Goal: Information Seeking & Learning: Learn about a topic

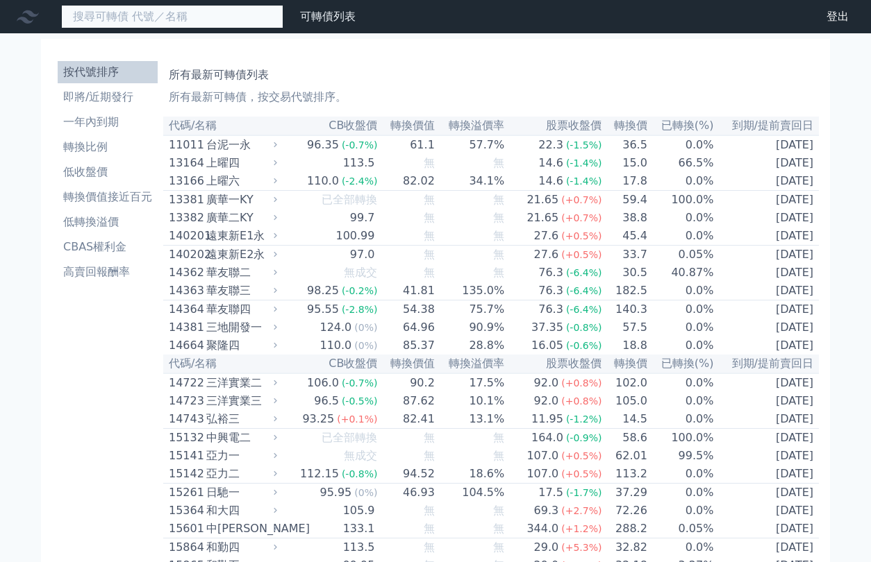
click at [226, 22] on input at bounding box center [172, 17] width 222 height 24
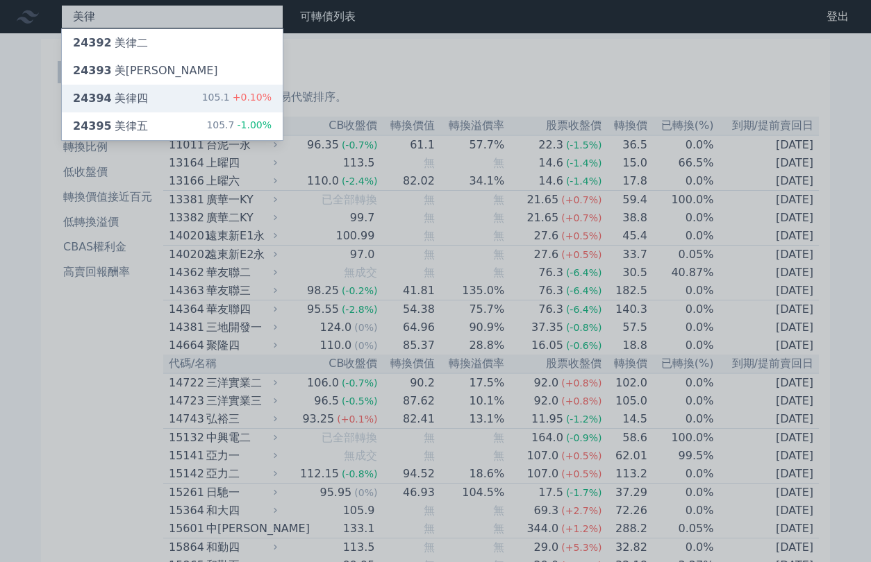
type input "美律"
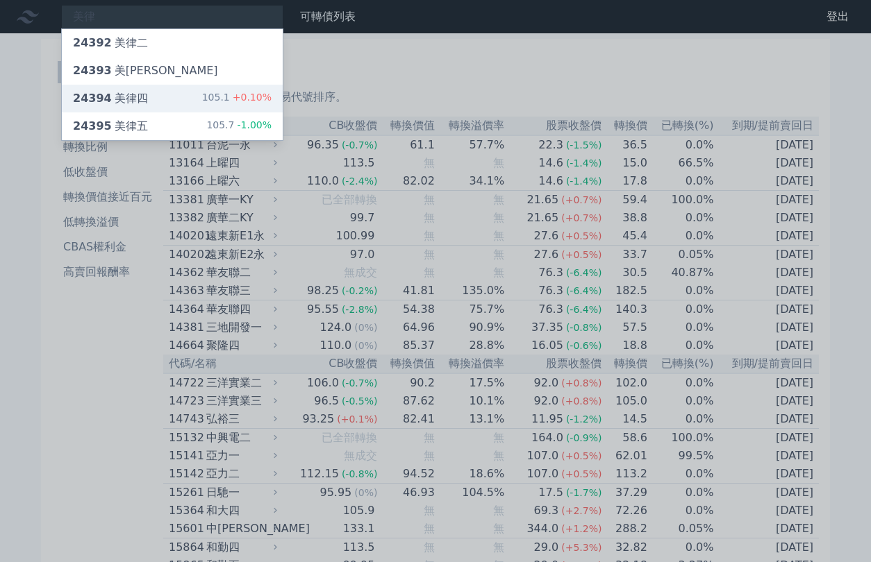
click at [198, 99] on div "24394 美律四 105.1 +0.10%" at bounding box center [172, 99] width 221 height 28
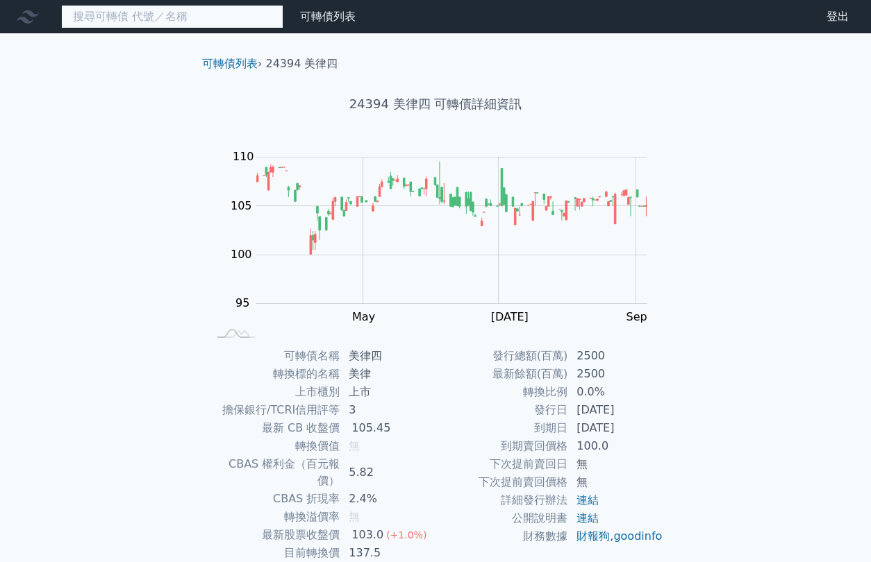
click at [137, 15] on input at bounding box center [172, 17] width 222 height 24
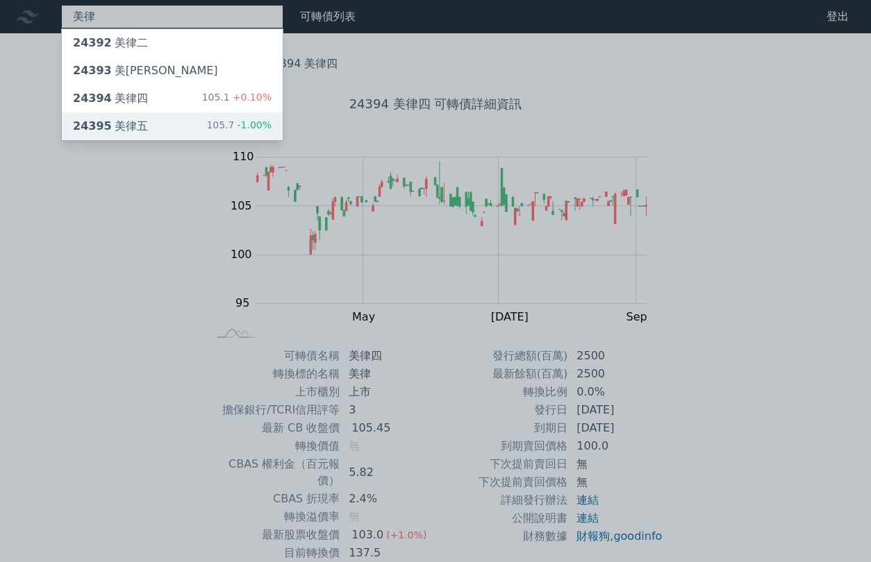
type input "美律"
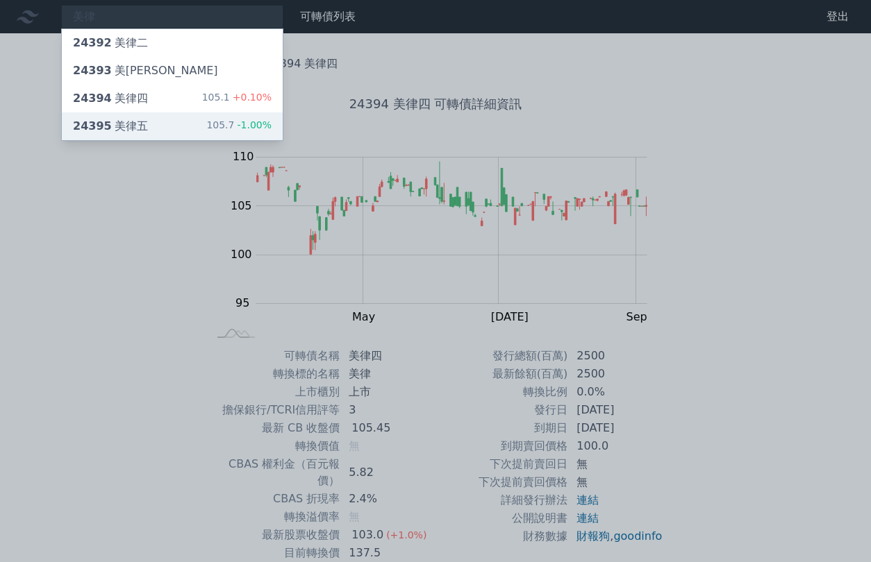
click at [153, 122] on div "24395 美律五 105.7 -1.00%" at bounding box center [172, 126] width 221 height 28
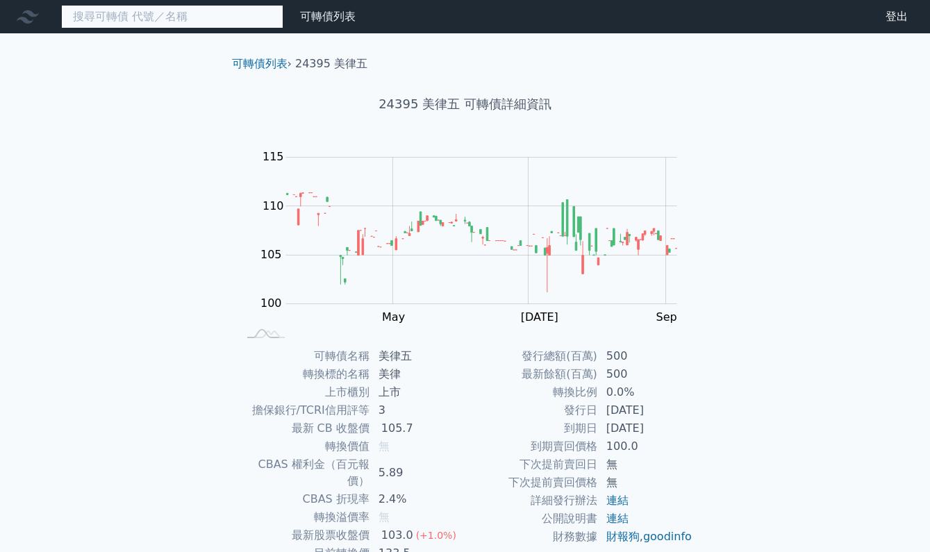
click at [251, 13] on input at bounding box center [172, 17] width 222 height 24
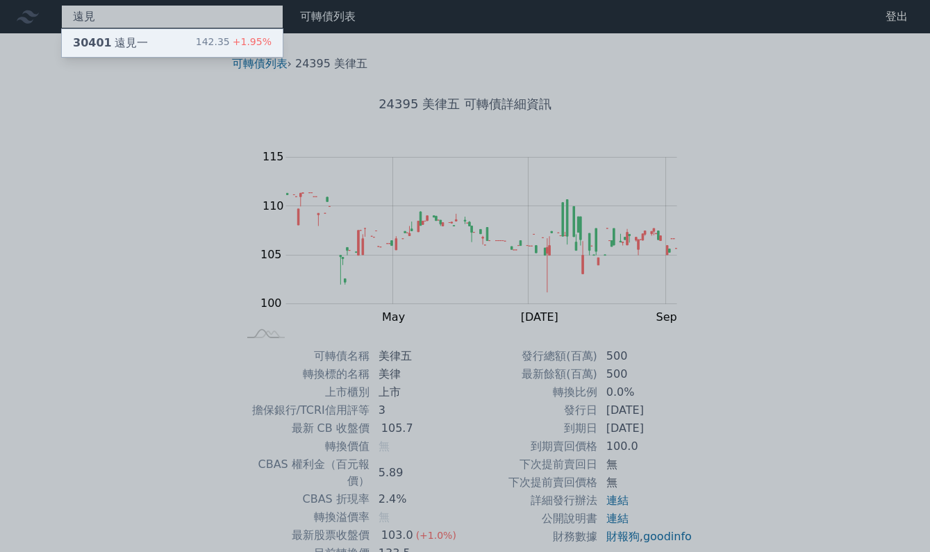
type input "遠見"
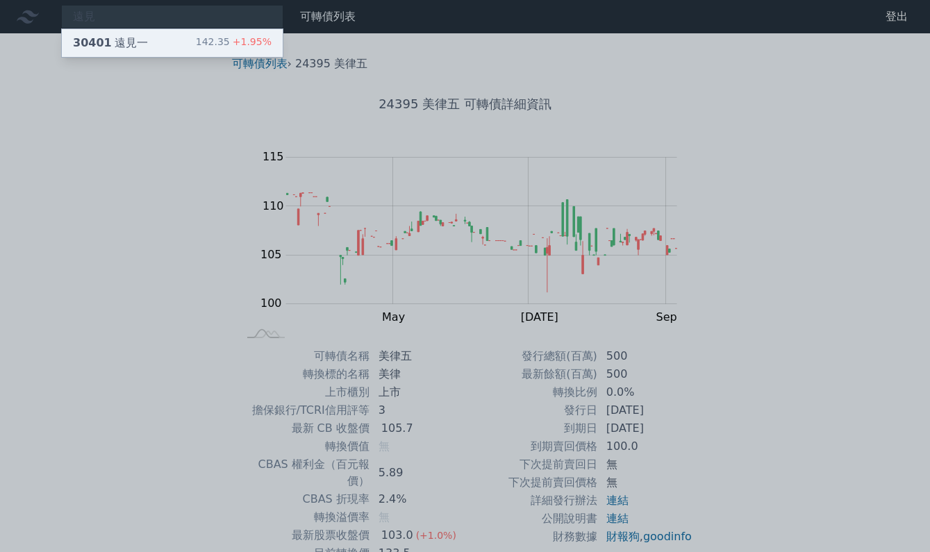
click at [180, 39] on div "30401 遠見一 142.35 +1.95%" at bounding box center [172, 43] width 221 height 28
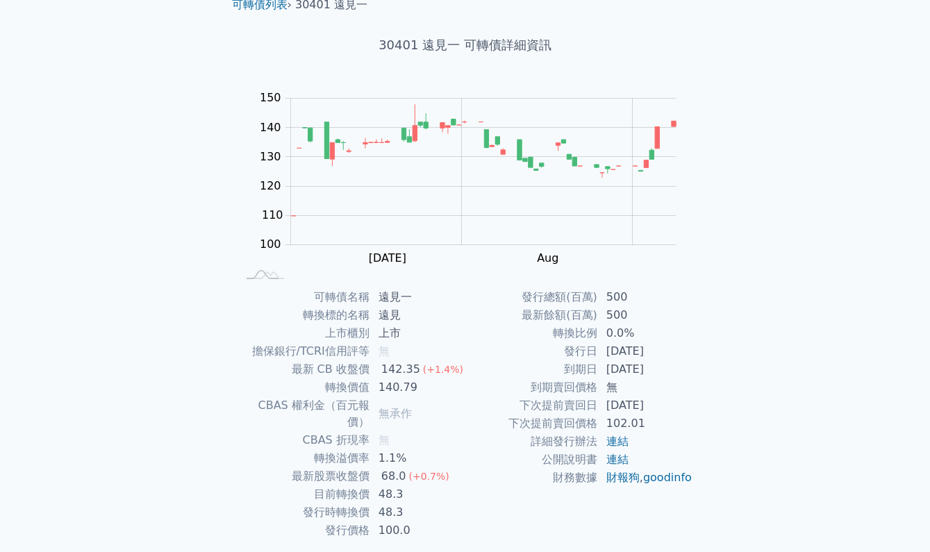
scroll to position [84, 0]
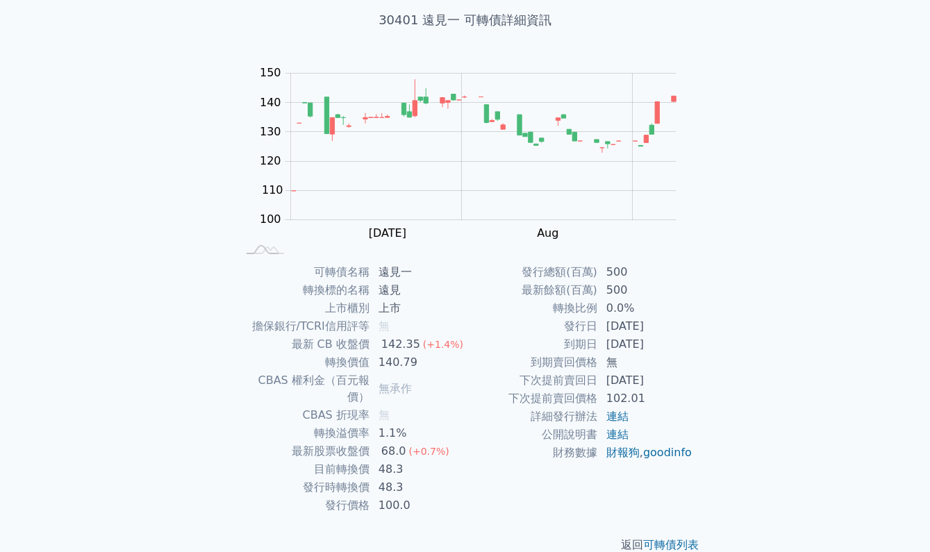
drag, startPoint x: 669, startPoint y: 325, endPoint x: 531, endPoint y: 328, distance: 138.2
click at [531, 328] on tr "發行日 [DATE]" at bounding box center [579, 326] width 228 height 18
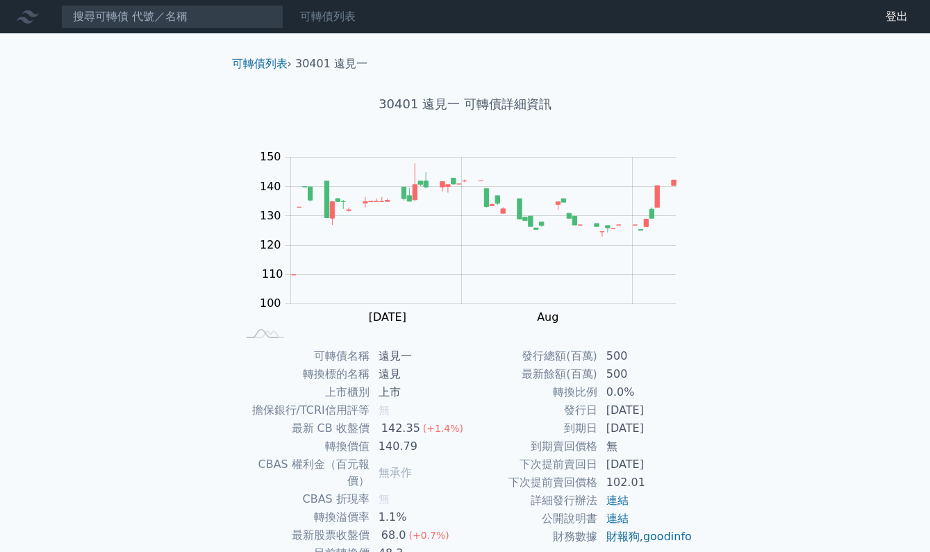
click at [333, 22] on link "可轉債列表" at bounding box center [328, 16] width 56 height 13
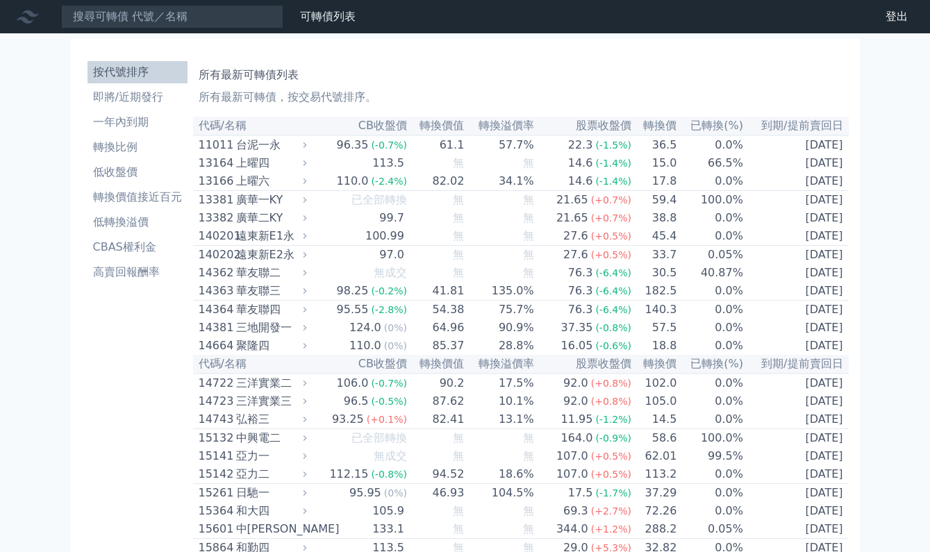
click at [153, 94] on li "即將/近期發行" at bounding box center [137, 97] width 100 height 17
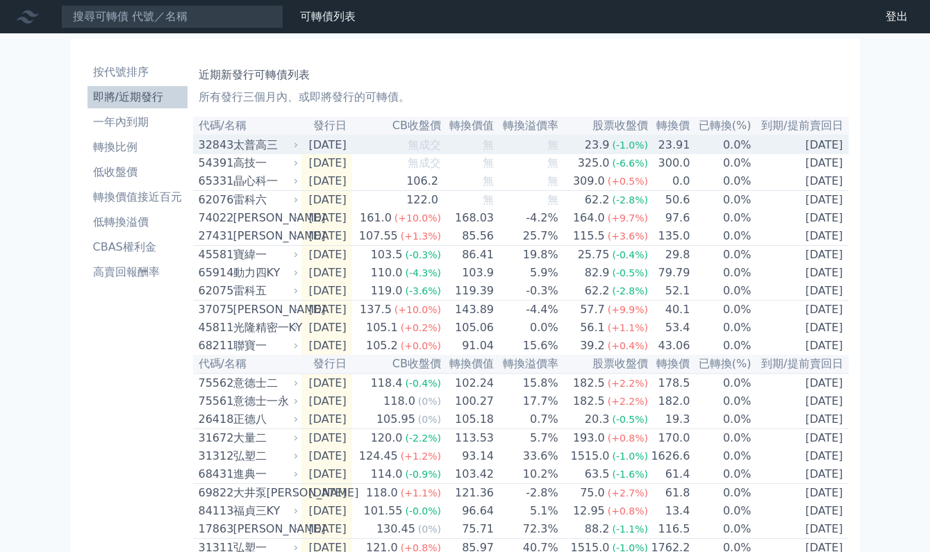
click at [272, 149] on div "太普高三" at bounding box center [264, 145] width 62 height 17
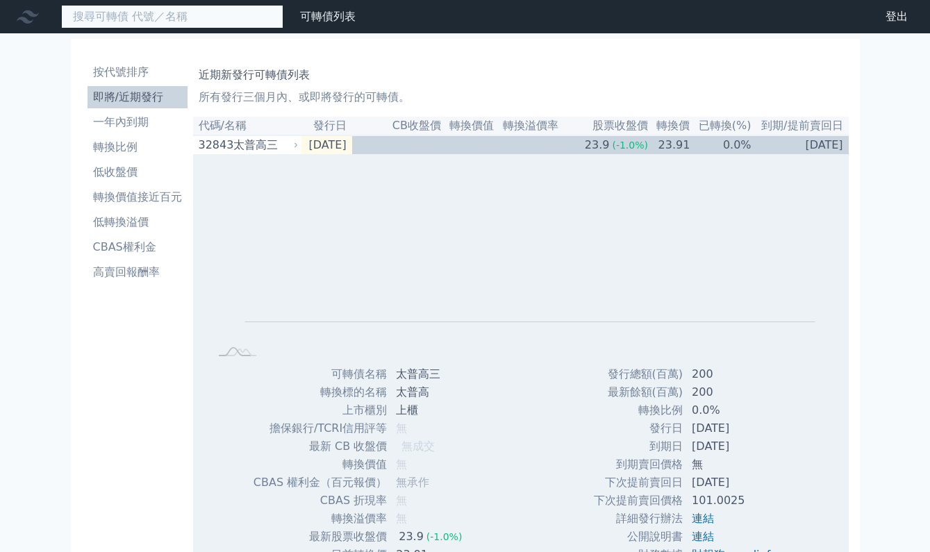
click at [190, 23] on input at bounding box center [172, 17] width 222 height 24
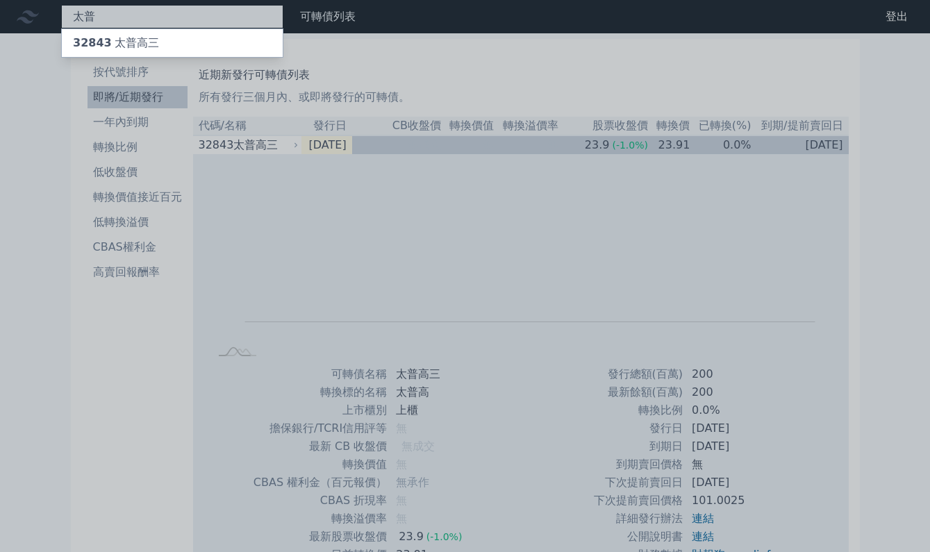
type input "太"
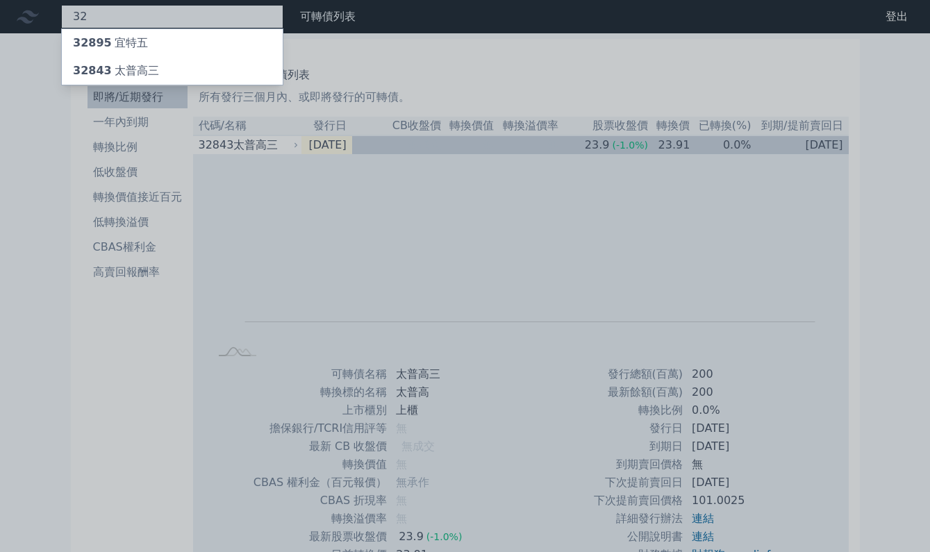
type input "3"
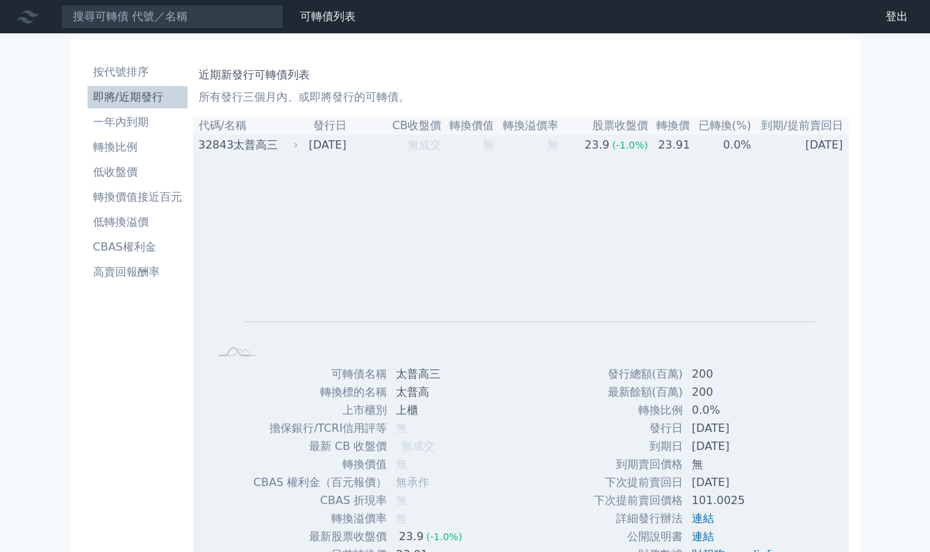
click at [297, 147] on icon at bounding box center [295, 145] width 3 height 5
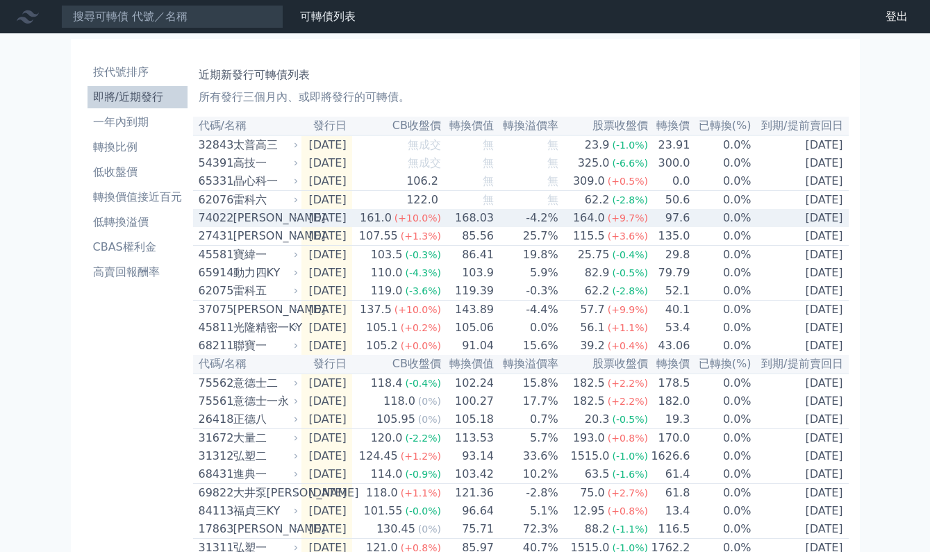
click at [292, 222] on icon at bounding box center [296, 218] width 8 height 8
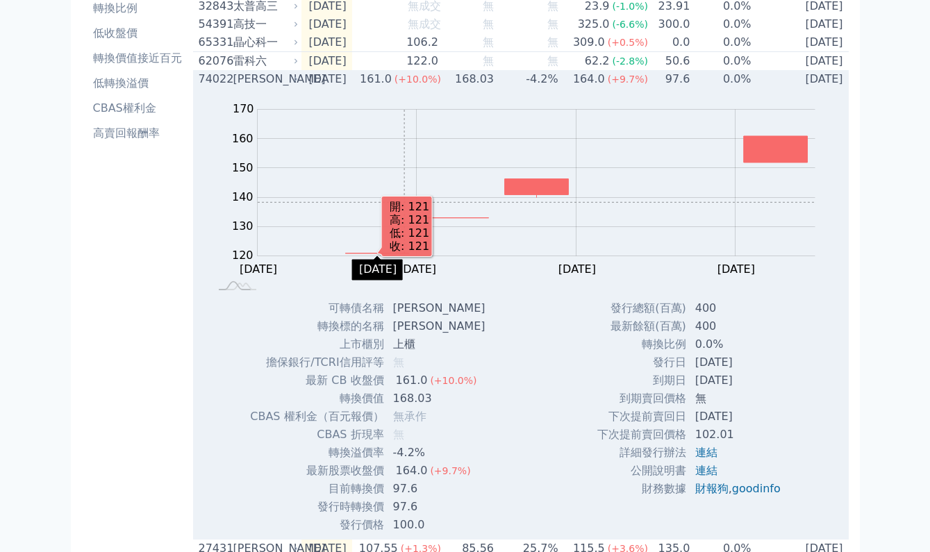
scroll to position [140, 0]
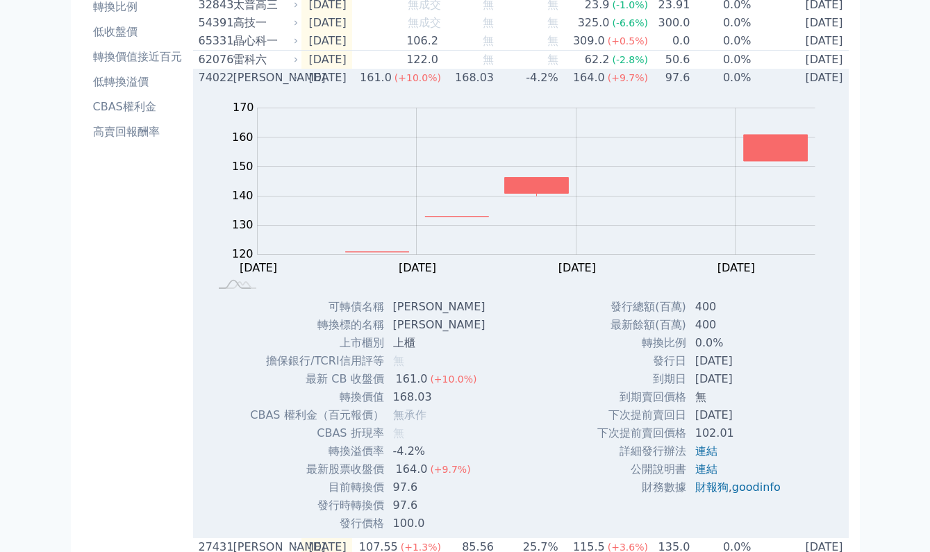
click at [289, 82] on div "[PERSON_NAME]" at bounding box center [264, 77] width 62 height 17
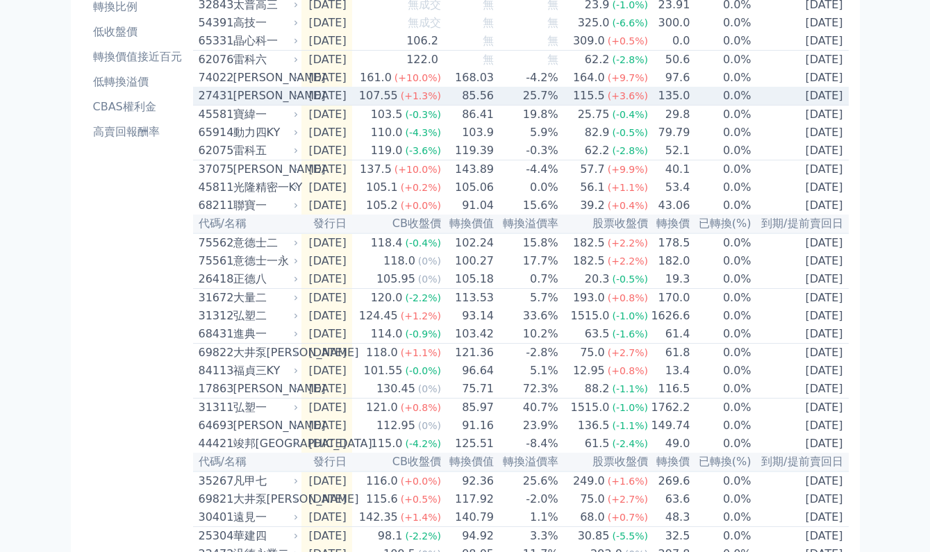
click at [284, 103] on div "[PERSON_NAME]" at bounding box center [264, 95] width 62 height 17
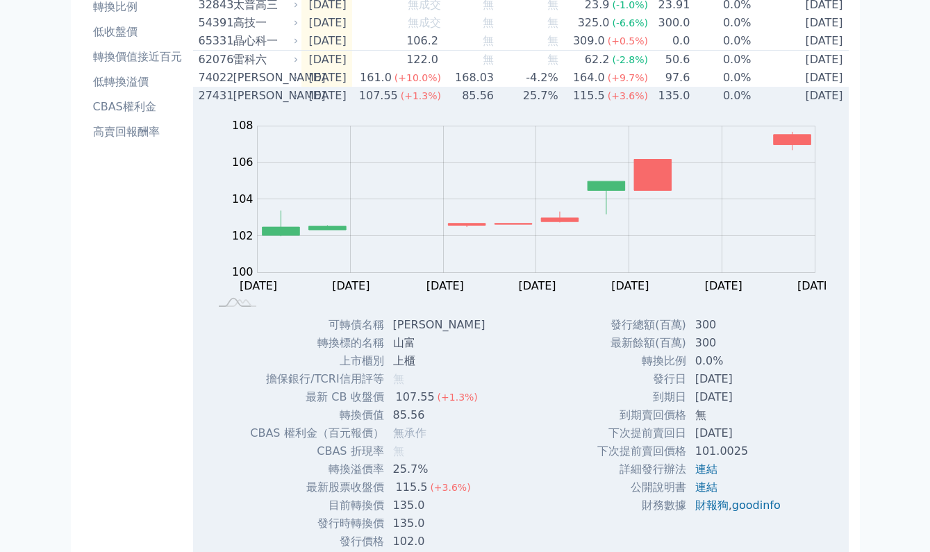
scroll to position [141, 0]
click at [285, 103] on div "[PERSON_NAME]" at bounding box center [264, 95] width 62 height 17
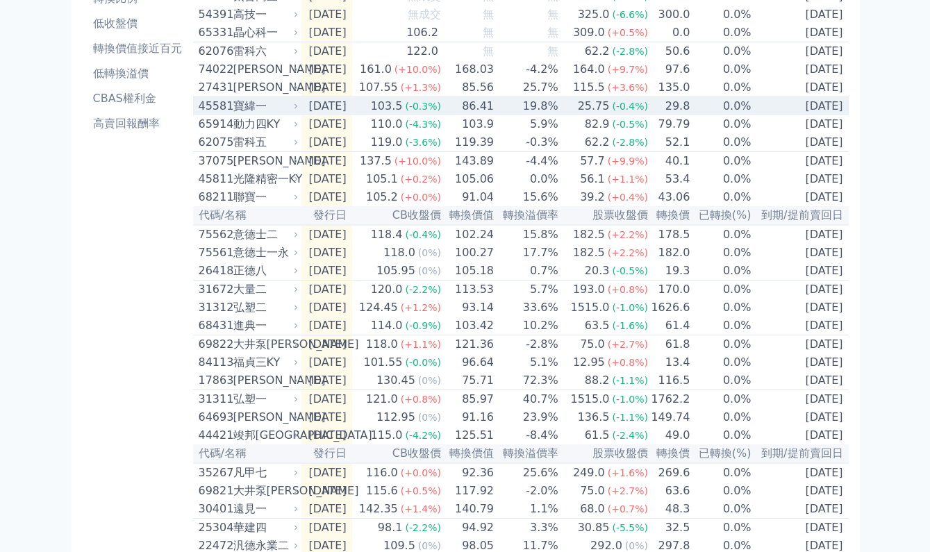
scroll to position [147, 0]
click at [286, 116] on div "寶緯一" at bounding box center [264, 107] width 62 height 17
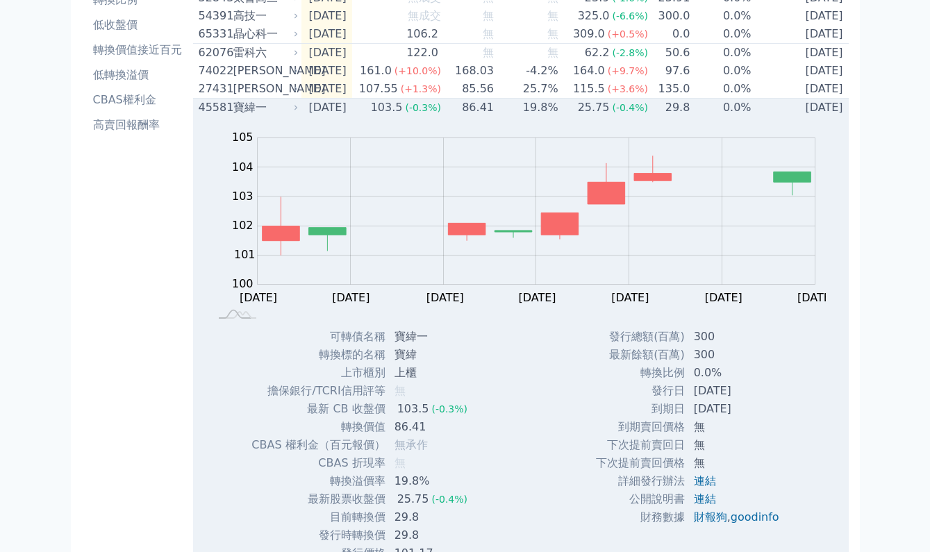
scroll to position [150, 0]
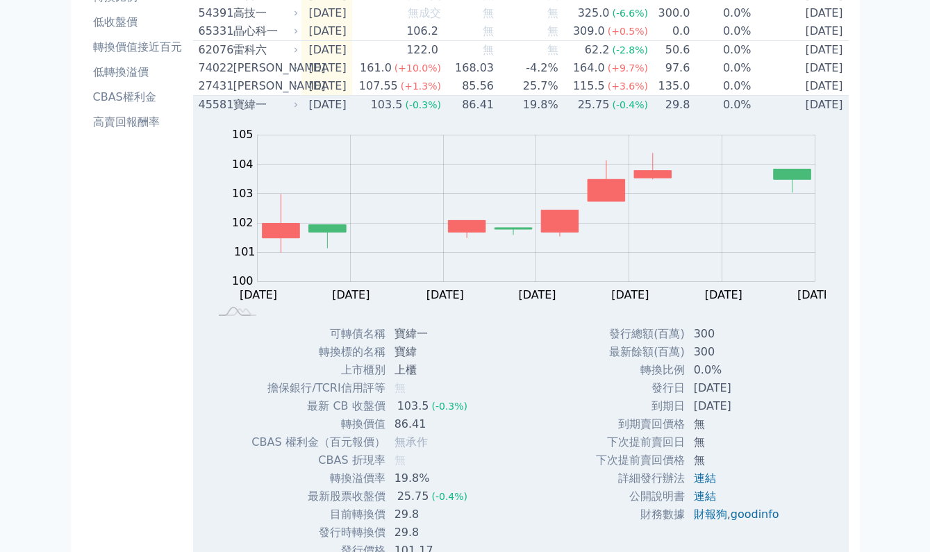
click at [290, 113] on div "寶緯一" at bounding box center [264, 105] width 62 height 17
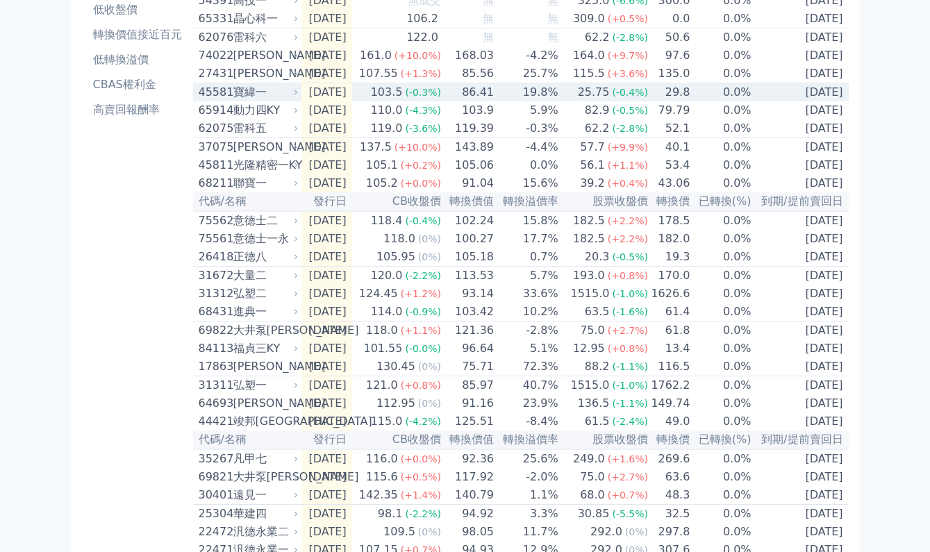
scroll to position [167, 0]
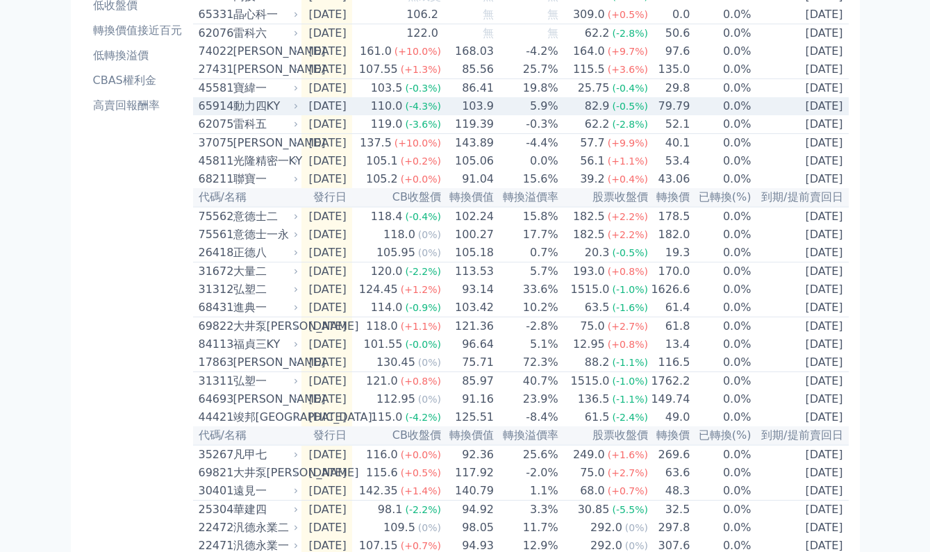
click at [285, 115] on div "動力四KY" at bounding box center [264, 106] width 62 height 17
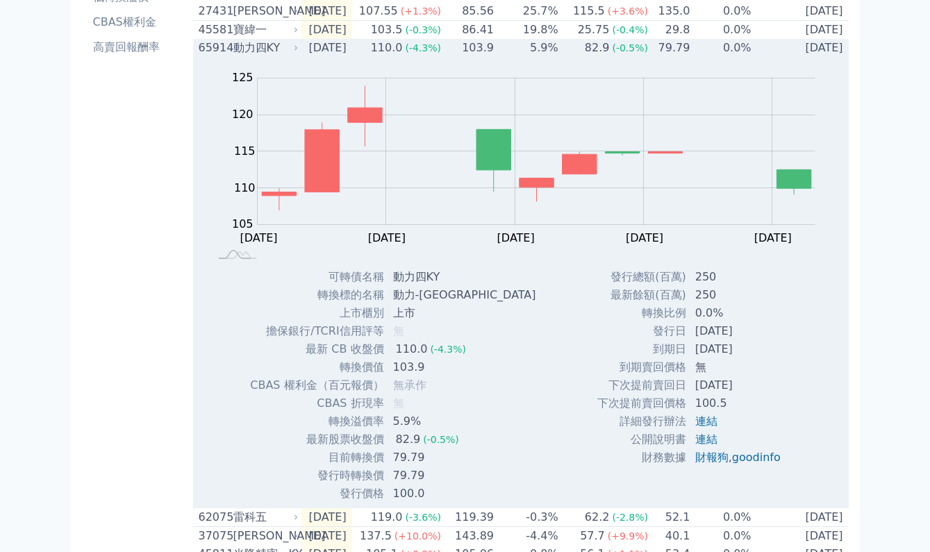
scroll to position [226, 0]
